Goal: Check status: Check status

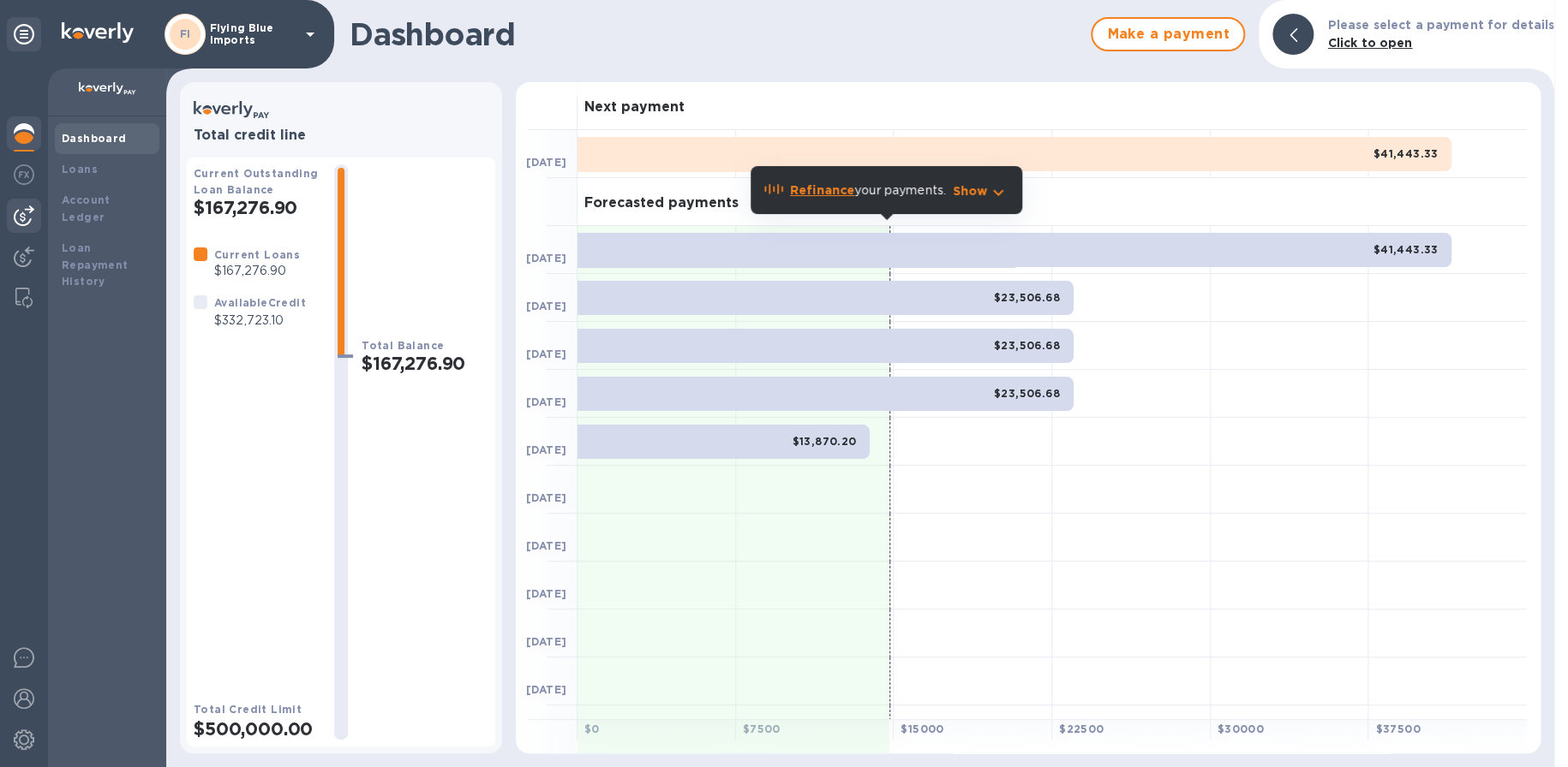
click at [37, 216] on div at bounding box center [24, 216] width 34 height 34
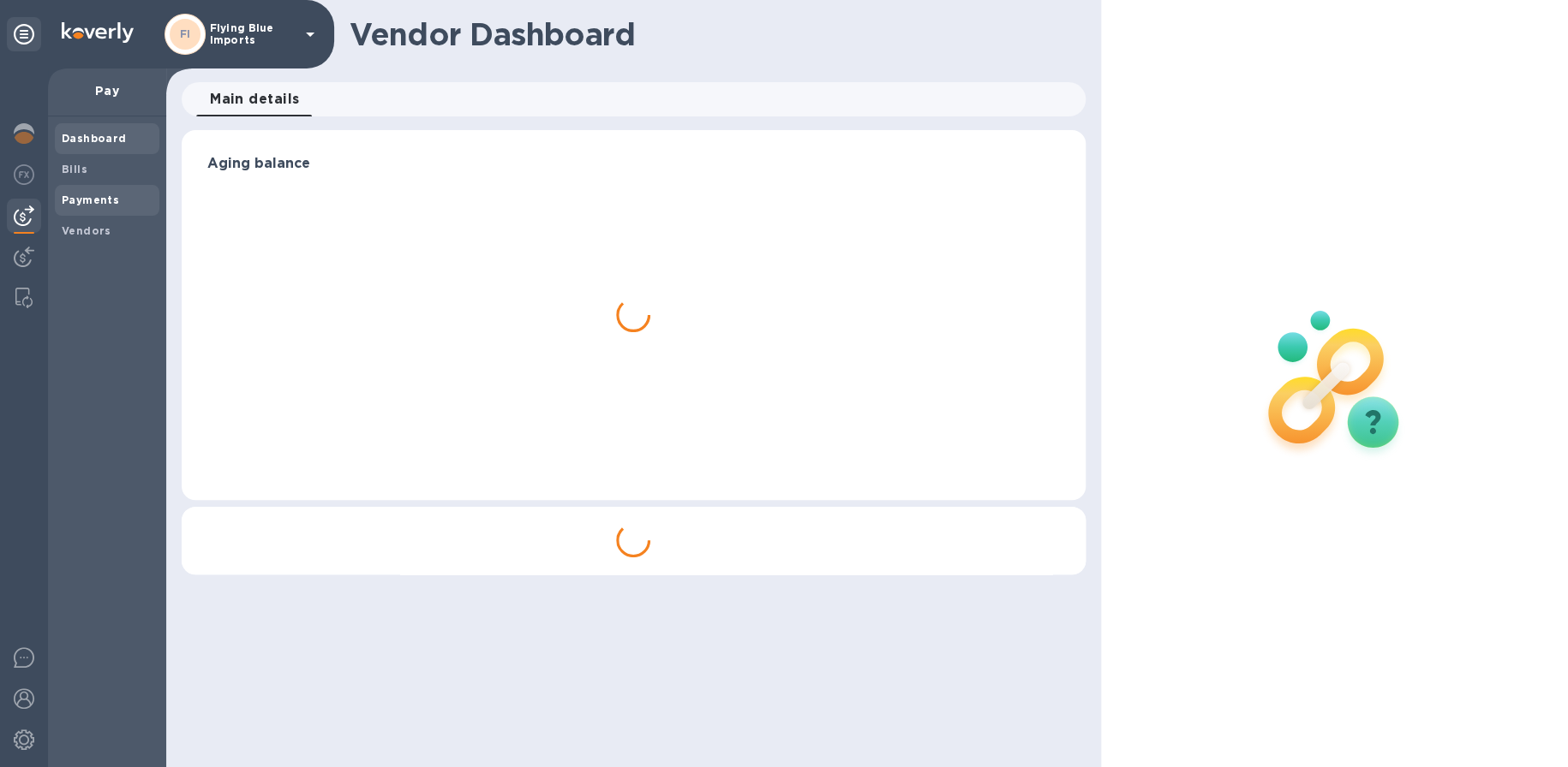
click at [90, 195] on b "Payments" at bounding box center [90, 200] width 57 height 13
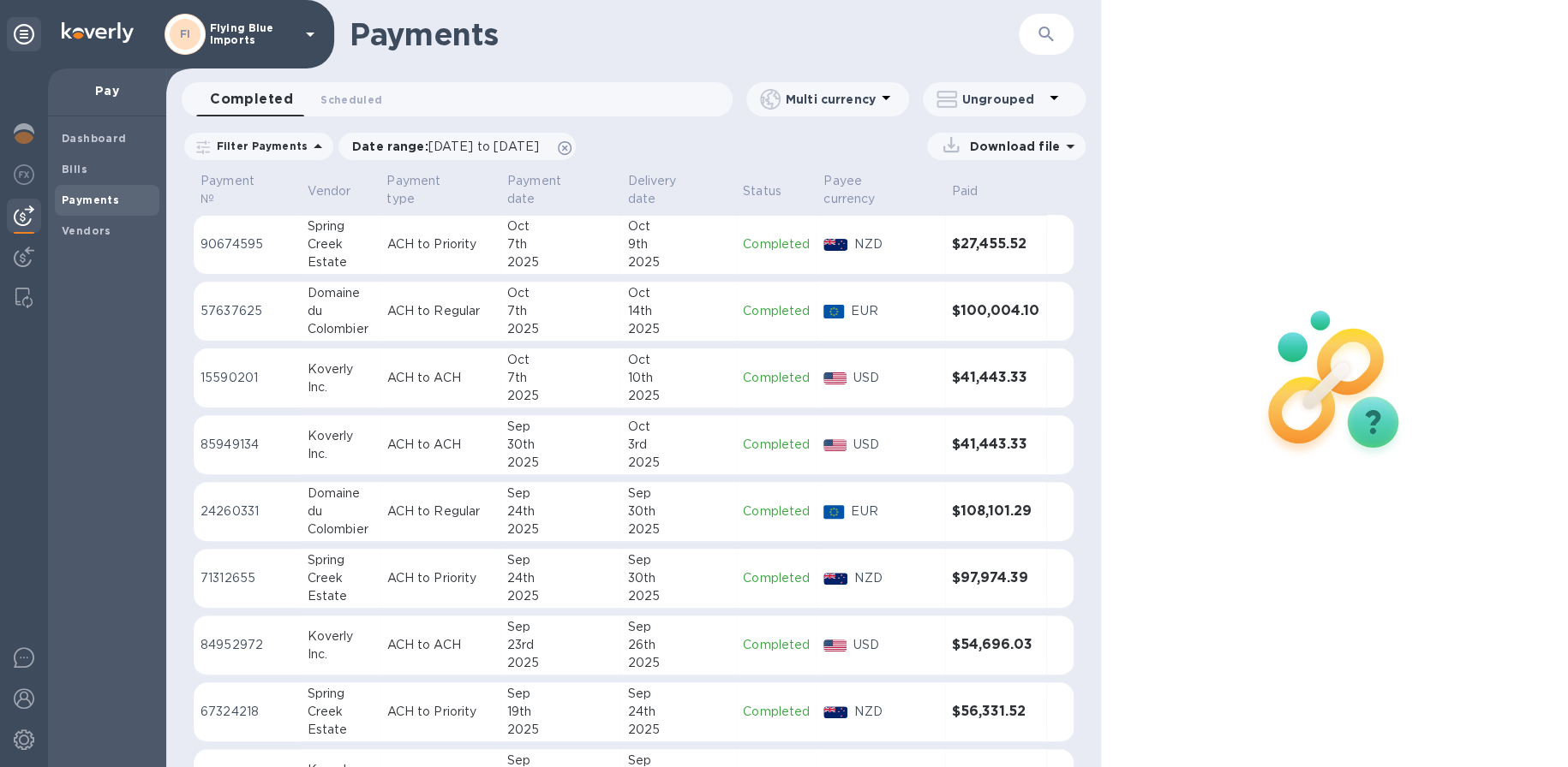
click at [352, 245] on div "Creek" at bounding box center [341, 244] width 66 height 18
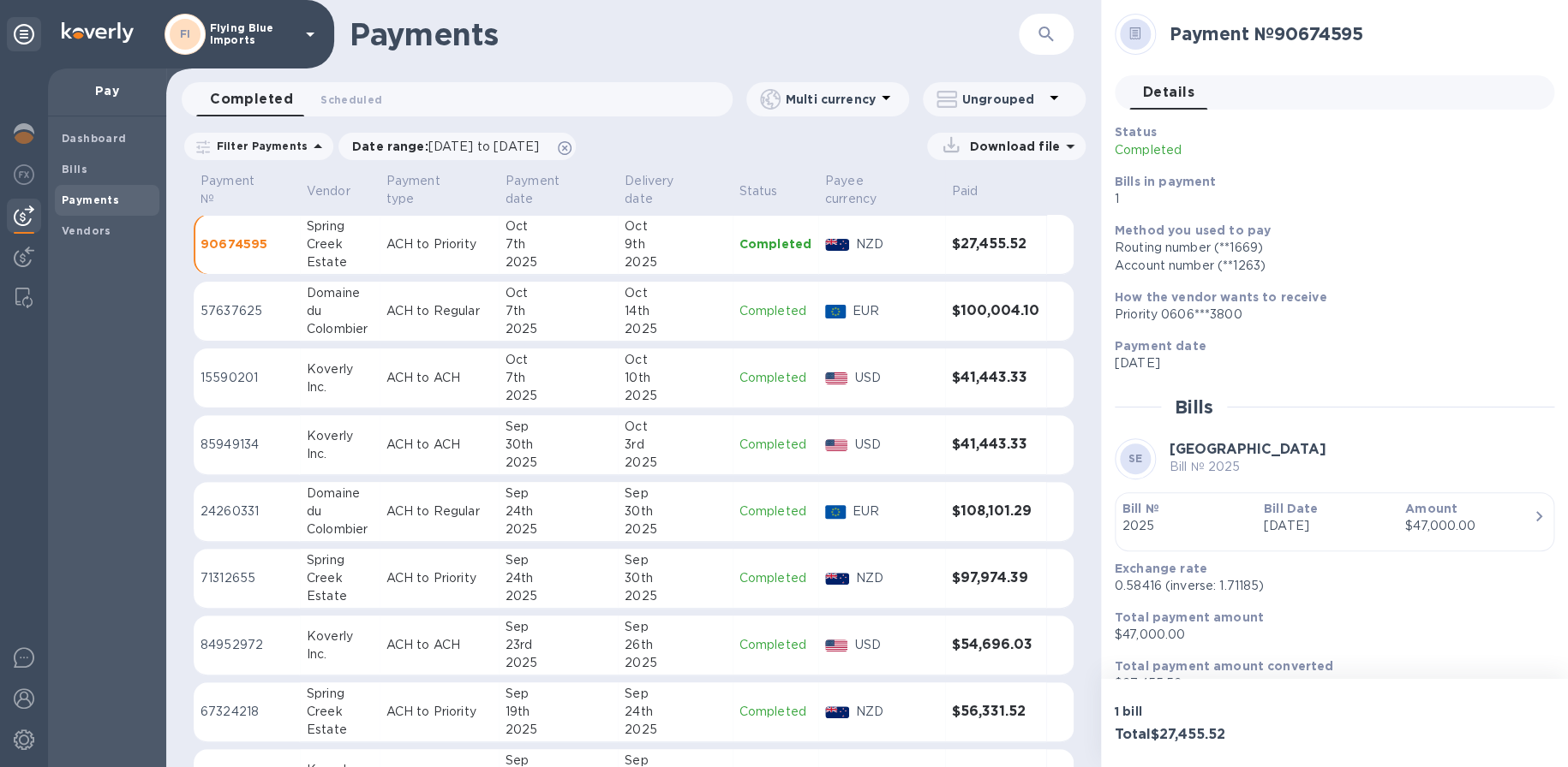
click at [974, 311] on h3 "$100,004.10" at bounding box center [996, 312] width 87 height 16
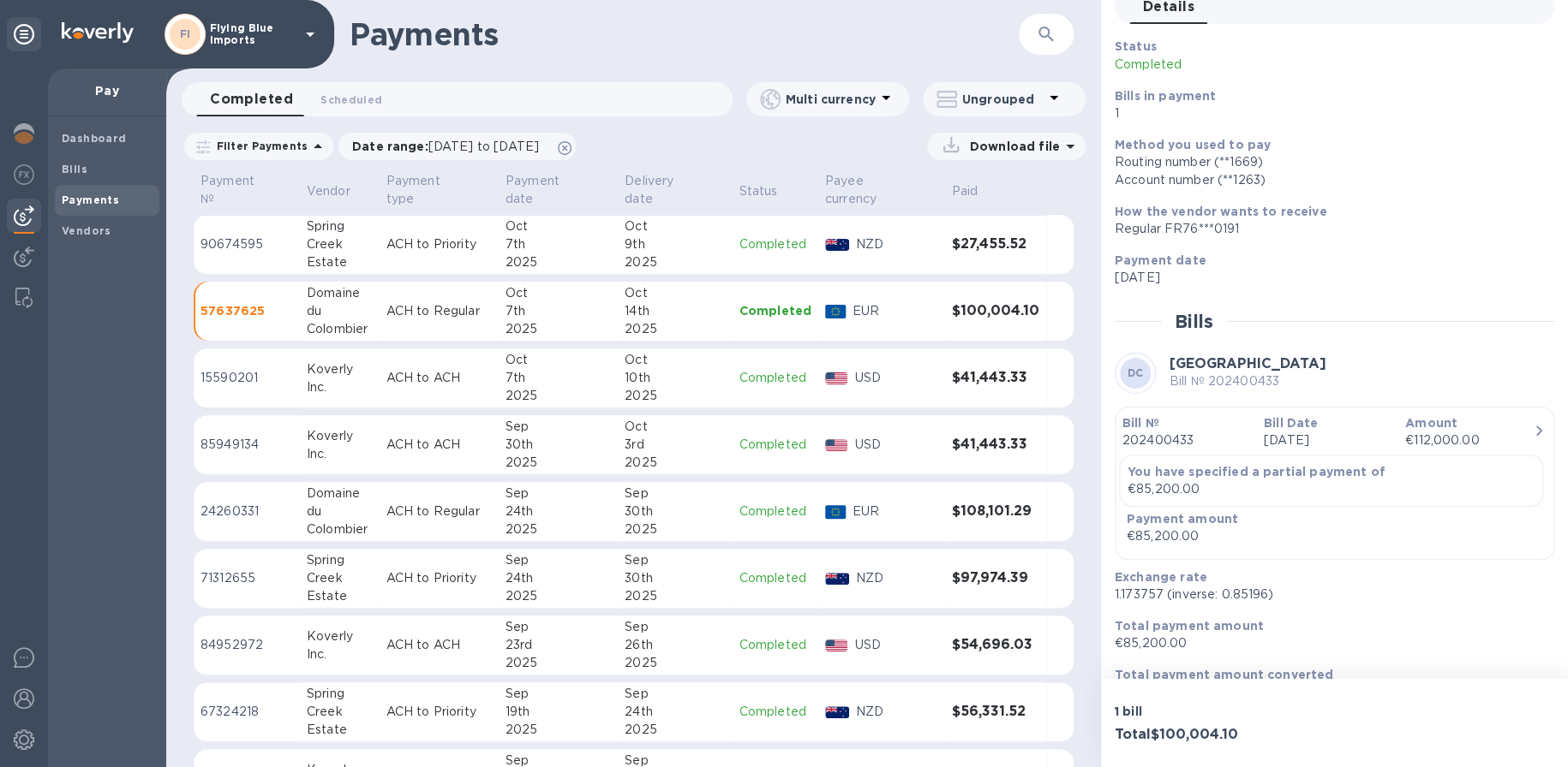
scroll to position [120, 0]
